Goal: Task Accomplishment & Management: Use online tool/utility

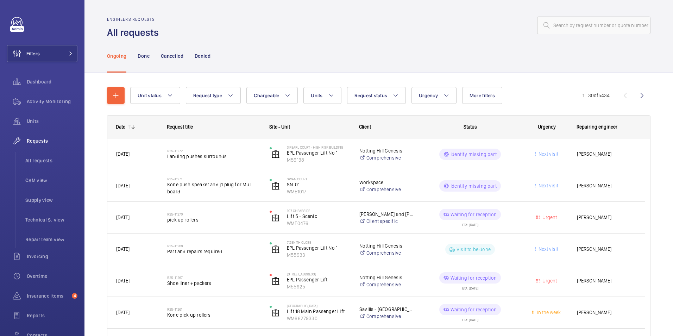
scroll to position [774, 0]
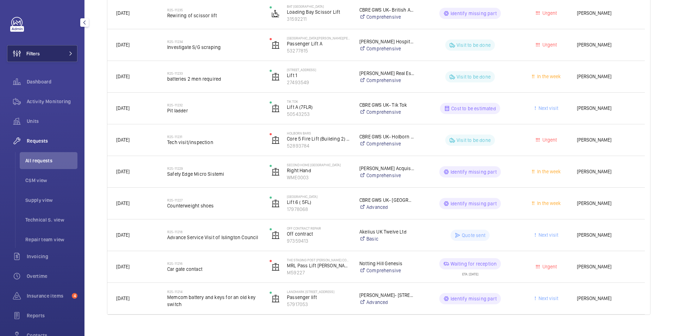
click at [44, 50] on button "Filters" at bounding box center [42, 53] width 70 height 17
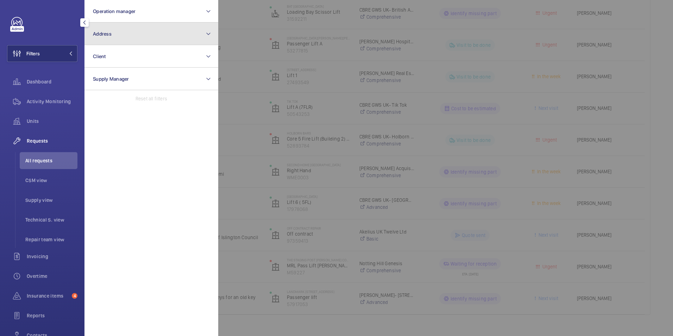
click at [137, 29] on button "Address" at bounding box center [151, 34] width 134 height 23
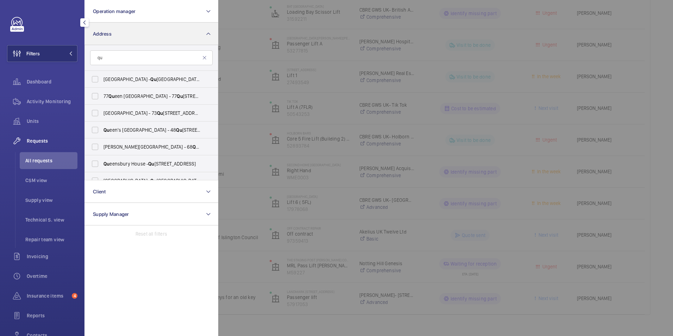
type input "q"
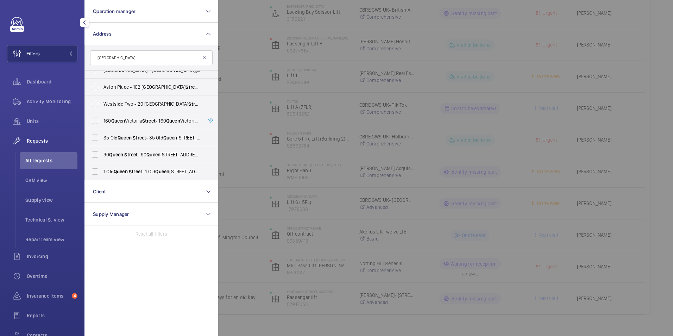
scroll to position [0, 0]
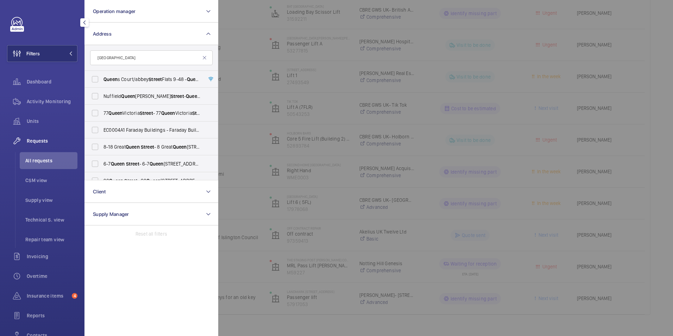
click at [137, 59] on input "[GEOGRAPHIC_DATA]" at bounding box center [151, 57] width 122 height 15
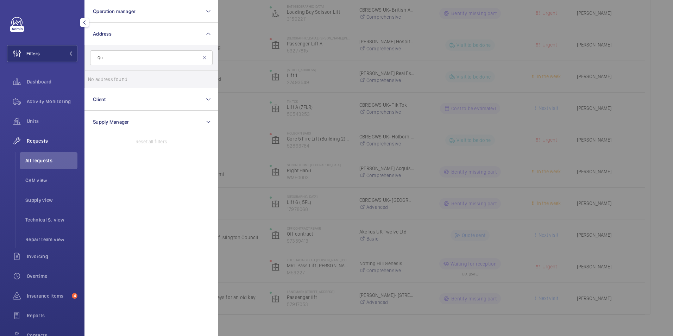
type input "Q"
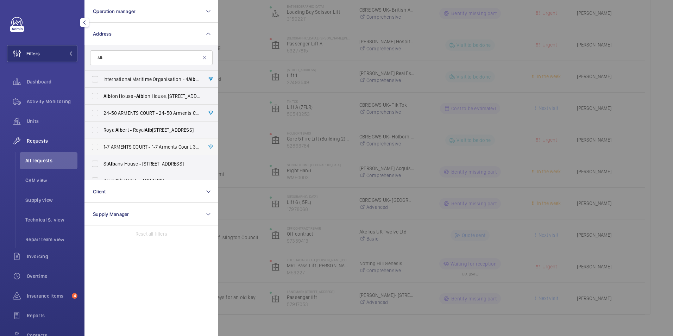
scroll to position [60, 0]
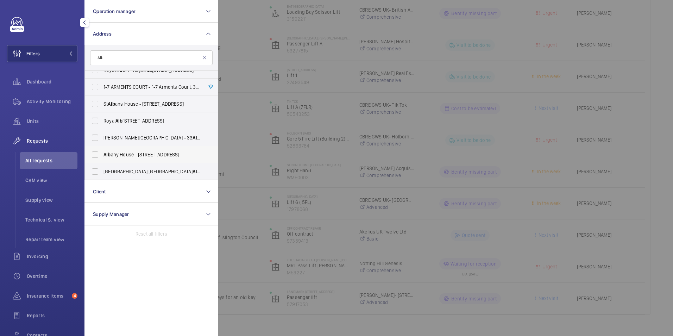
type input "Alb"
click at [95, 154] on label "Alb any House - [STREET_ADDRESS]" at bounding box center [146, 154] width 122 height 17
click at [95, 154] on input "Alb any House - [STREET_ADDRESS]" at bounding box center [95, 154] width 14 height 14
checkbox input "true"
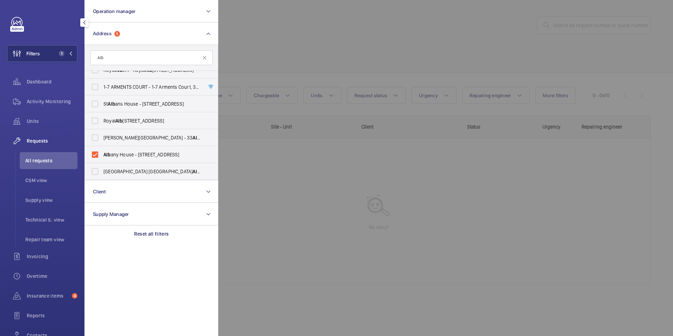
click at [310, 38] on div at bounding box center [554, 168] width 673 height 336
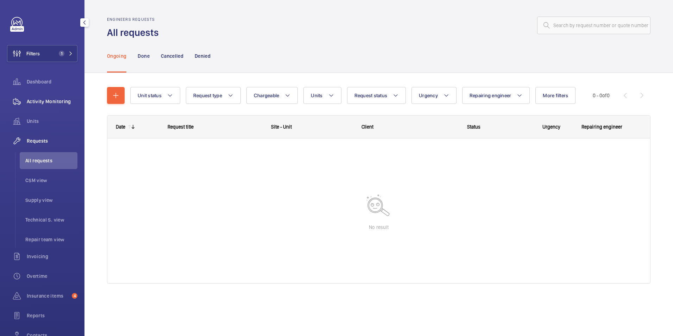
click at [56, 102] on span "Activity Monitoring" at bounding box center [52, 101] width 51 height 7
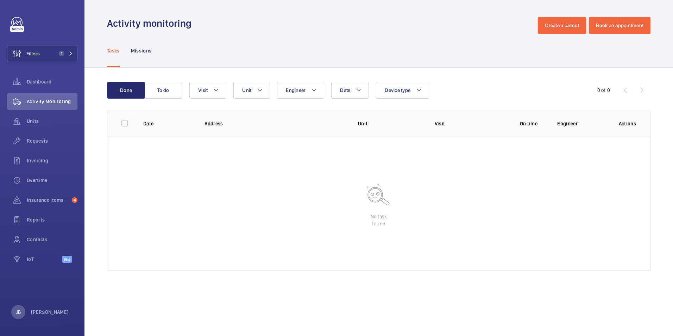
click at [199, 46] on div "Tasks Missions" at bounding box center [378, 50] width 543 height 33
click at [278, 42] on div "Tasks Missions" at bounding box center [378, 50] width 543 height 33
click at [38, 50] on span "Filters" at bounding box center [23, 53] width 32 height 17
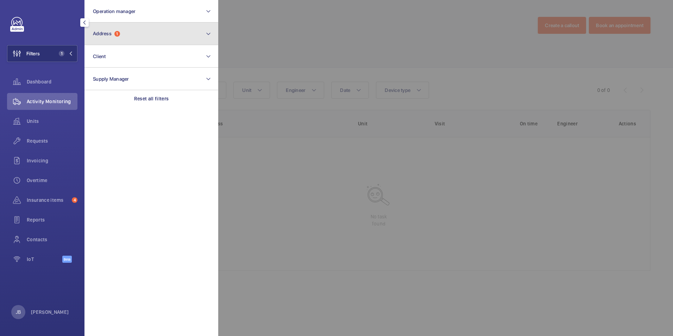
click at [140, 27] on button "Address 1" at bounding box center [151, 34] width 134 height 23
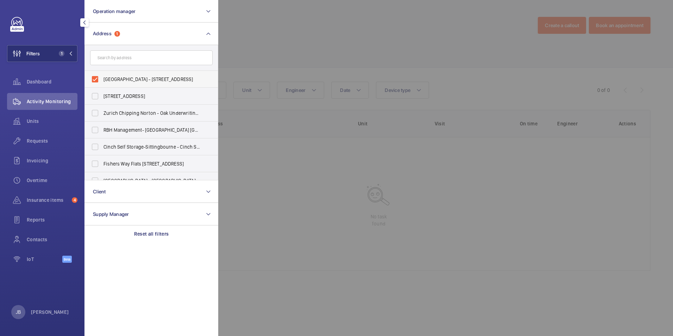
click at [96, 75] on label "[GEOGRAPHIC_DATA] - [STREET_ADDRESS]" at bounding box center [146, 79] width 122 height 17
click at [96, 75] on input "[GEOGRAPHIC_DATA] - [STREET_ADDRESS]" at bounding box center [95, 79] width 14 height 14
checkbox input "false"
click at [120, 59] on input "text" at bounding box center [151, 57] width 122 height 15
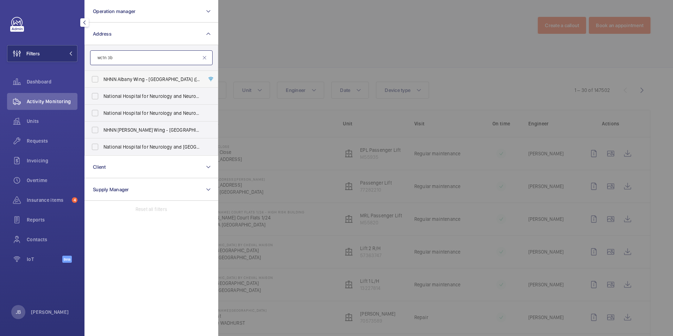
type input "wc1n 3b"
click at [94, 78] on label "NHNN Albany Wing - [GEOGRAPHIC_DATA] ([STREET_ADDRESS] G" at bounding box center [146, 79] width 122 height 17
click at [94, 78] on input "NHNN Albany Wing - [GEOGRAPHIC_DATA] ([STREET_ADDRESS] G" at bounding box center [95, 79] width 14 height 14
checkbox input "true"
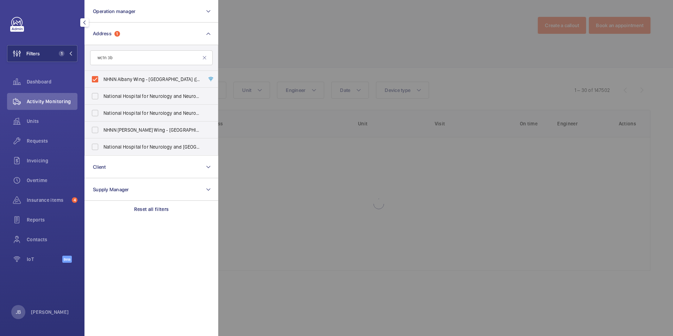
click at [254, 40] on div at bounding box center [554, 168] width 673 height 336
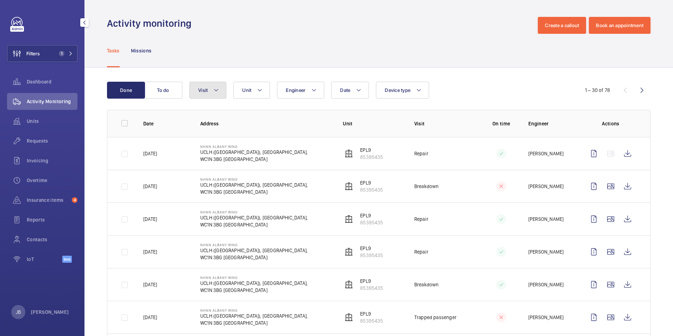
click at [213, 94] on button "Visit" at bounding box center [207, 90] width 37 height 17
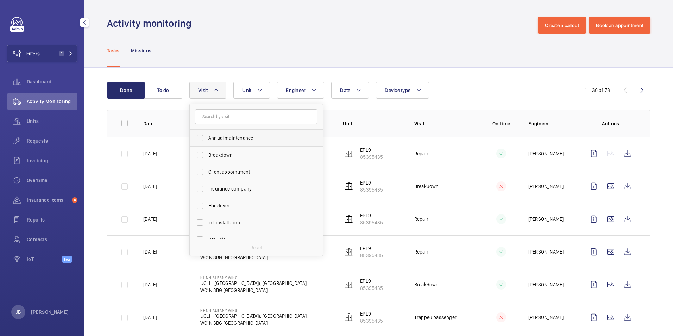
click at [201, 137] on label "Annual maintenance" at bounding box center [251, 137] width 122 height 17
click at [201, 137] on input "Annual maintenance" at bounding box center [200, 138] width 14 height 14
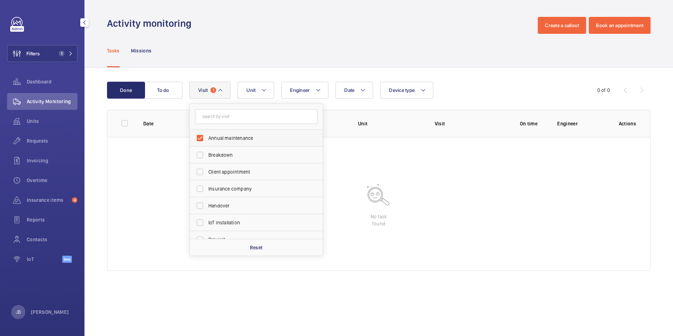
click at [202, 137] on label "Annual maintenance" at bounding box center [251, 137] width 122 height 17
click at [202, 137] on input "Annual maintenance" at bounding box center [200, 138] width 14 height 14
checkbox input "false"
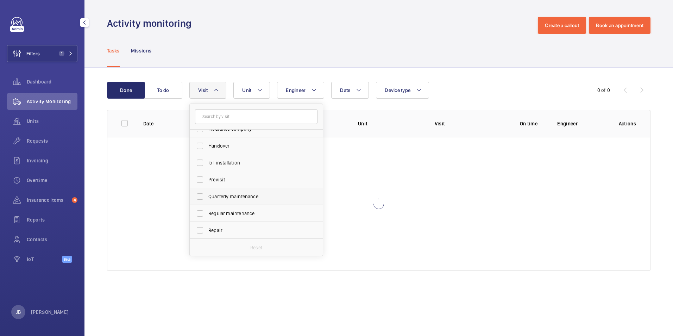
scroll to position [70, 0]
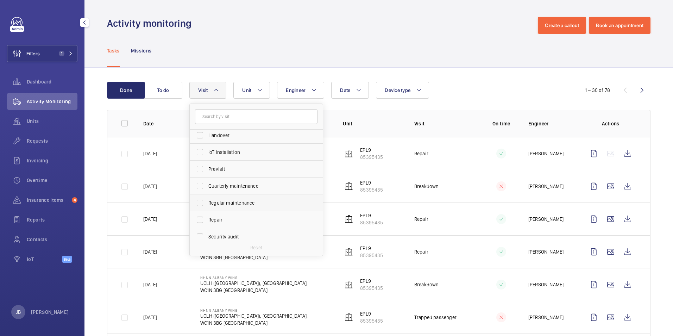
click at [199, 200] on label "Regular maintenance" at bounding box center [251, 202] width 122 height 17
click at [199, 200] on input "Regular maintenance" at bounding box center [200, 203] width 14 height 14
checkbox input "true"
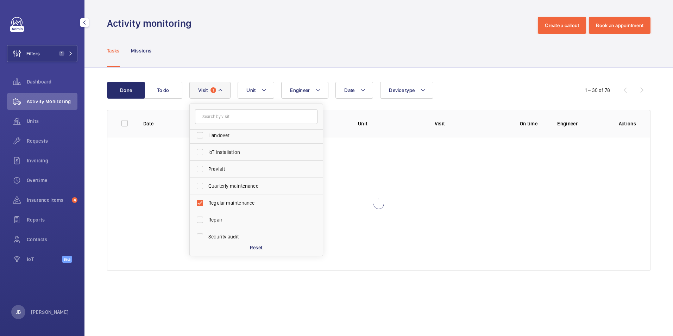
click at [287, 27] on div "Activity monitoring Create a callout Book an appointment" at bounding box center [378, 25] width 543 height 17
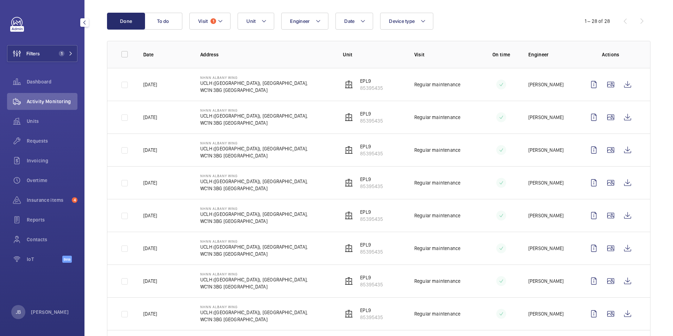
scroll to position [70, 0]
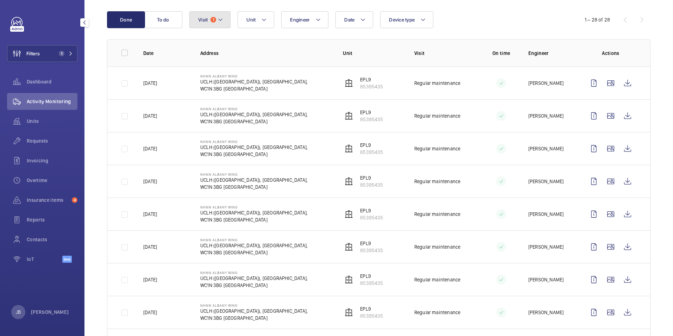
click at [228, 23] on button "Visit 1" at bounding box center [209, 19] width 41 height 17
